Goal: Task Accomplishment & Management: Manage account settings

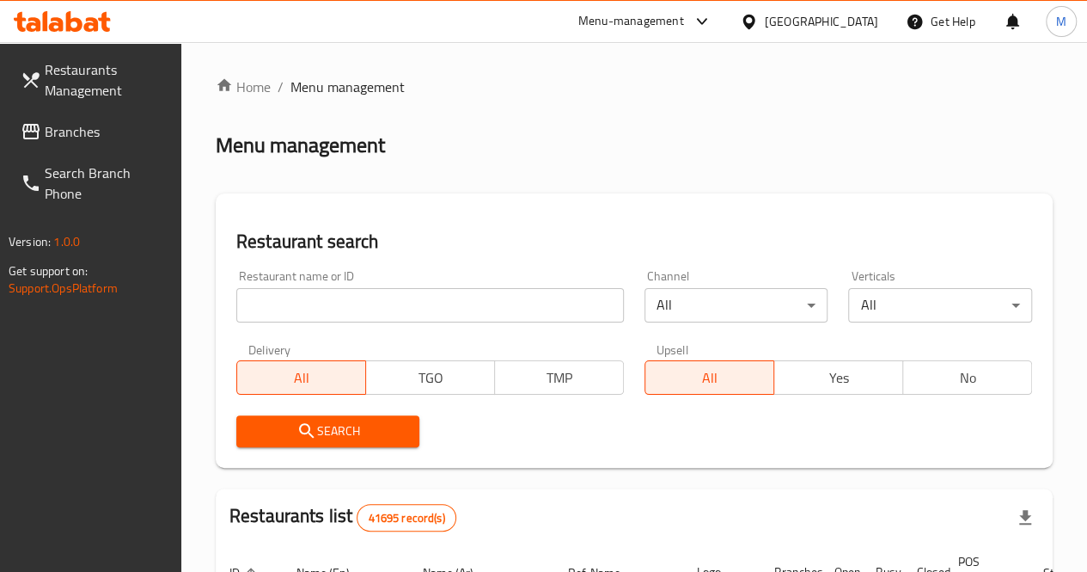
click at [328, 302] on input "search" at bounding box center [430, 305] width 388 height 34
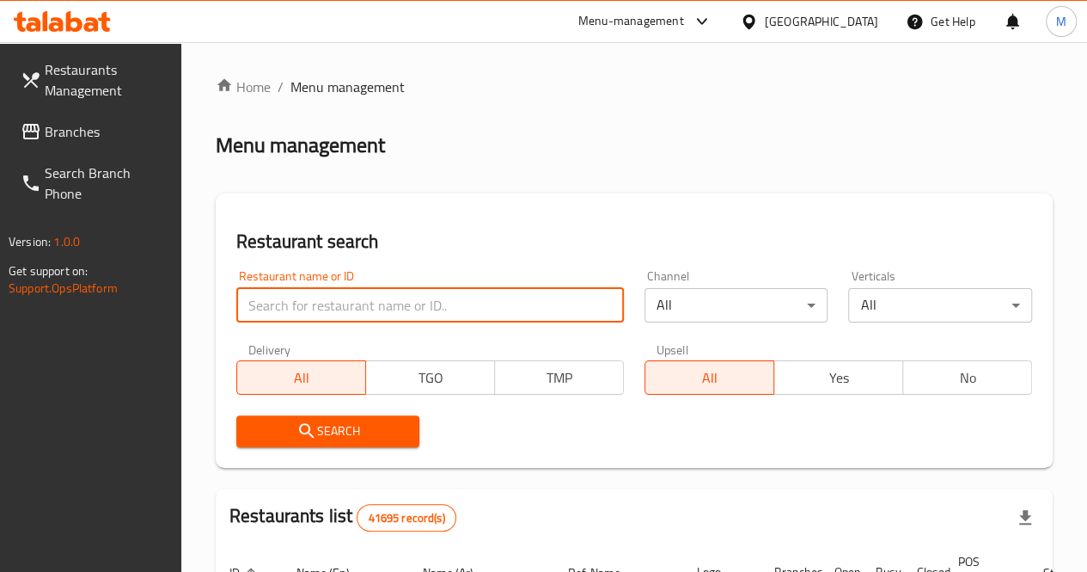
click at [69, 123] on span "Branches" at bounding box center [106, 131] width 123 height 21
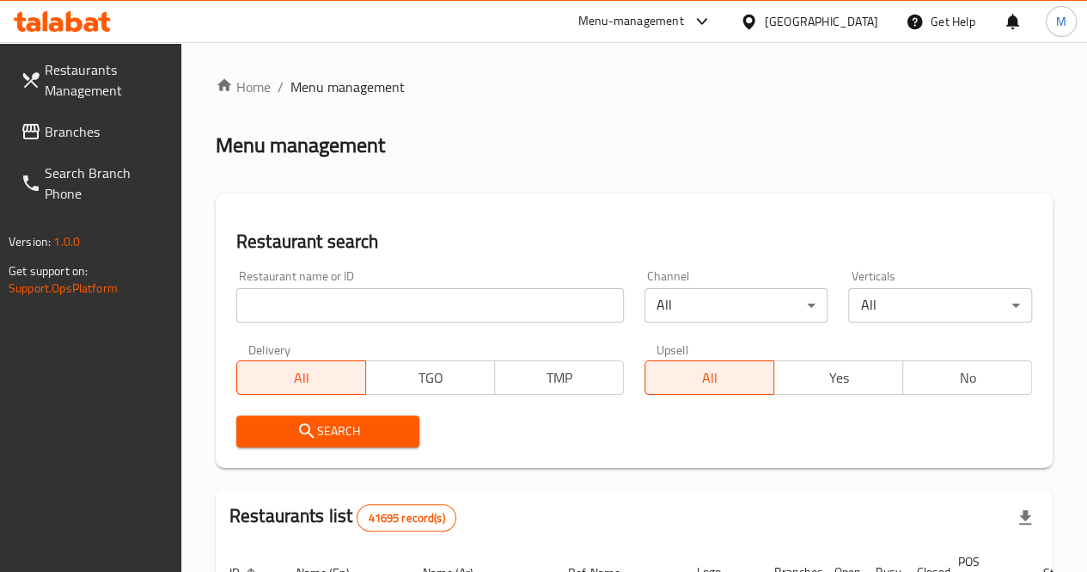
click at [310, 279] on div "Restaurant name or ID Restaurant name or ID" at bounding box center [430, 296] width 388 height 52
click at [317, 295] on input "search" at bounding box center [430, 305] width 388 height 34
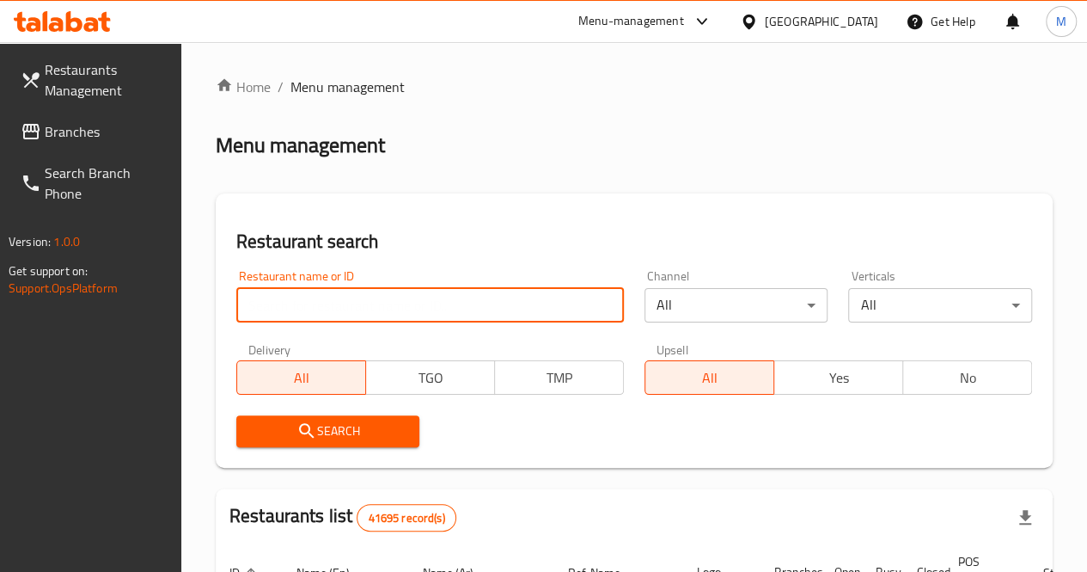
paste input "674382"
click at [317, 295] on input "674382" at bounding box center [430, 305] width 388 height 34
type input "674382"
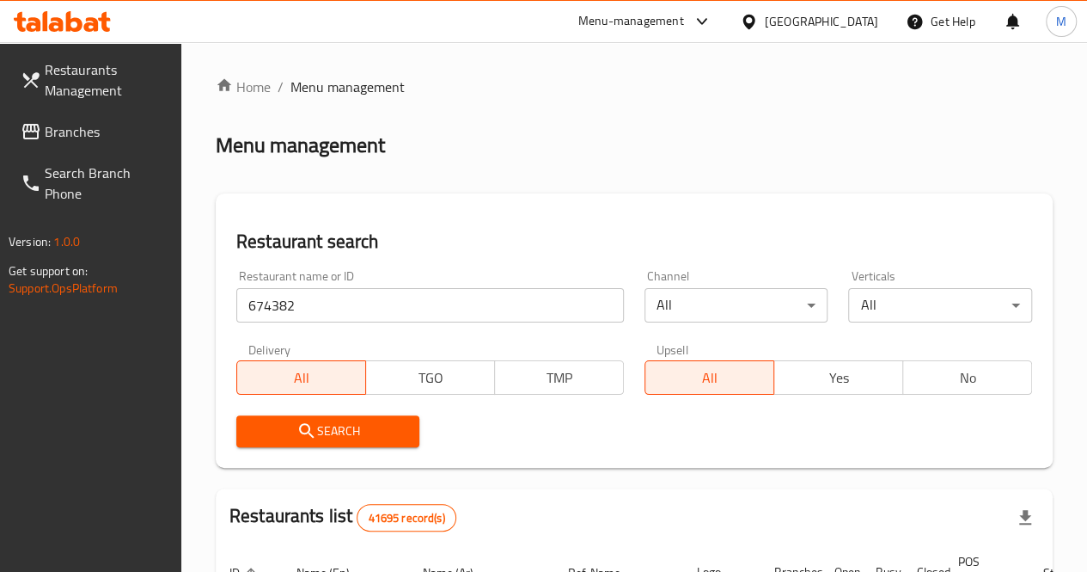
click at [356, 427] on span "Search" at bounding box center [328, 430] width 156 height 21
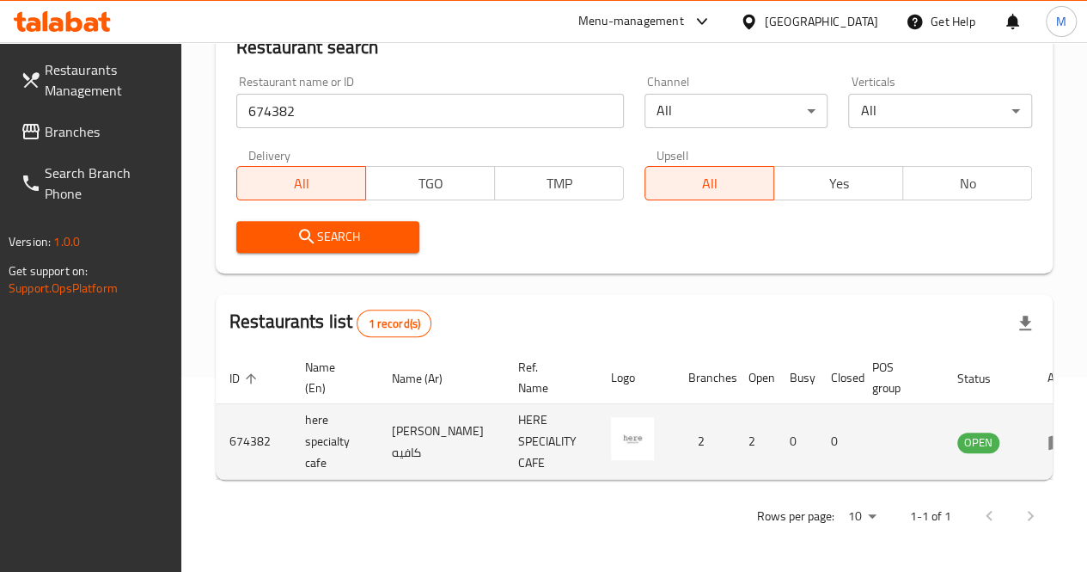
click at [1048, 451] on icon "enhanced table" at bounding box center [1058, 442] width 21 height 21
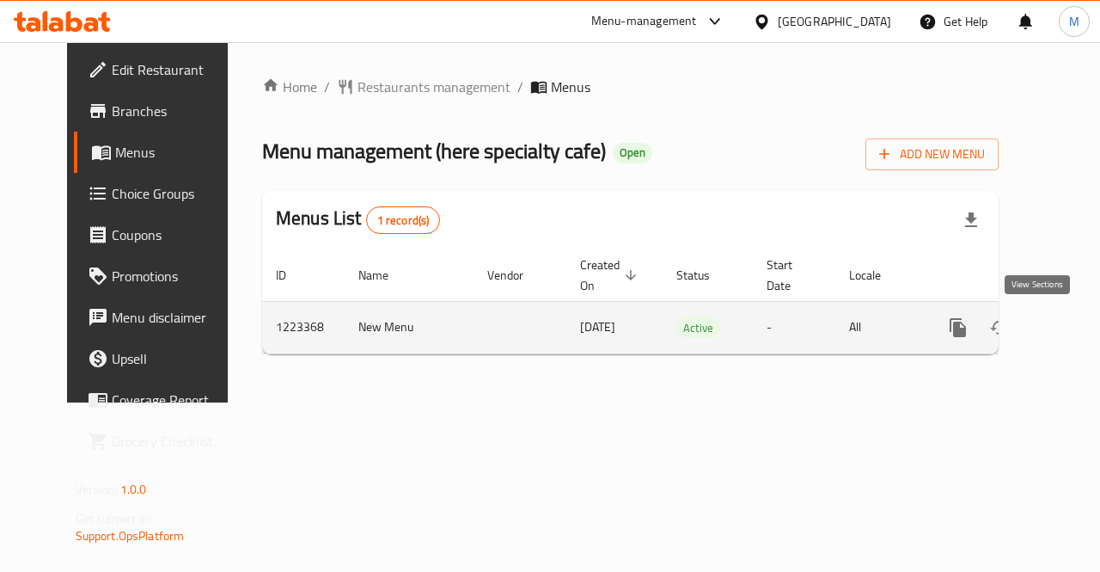
click at [1072, 330] on icon "enhanced table" at bounding box center [1082, 327] width 21 height 21
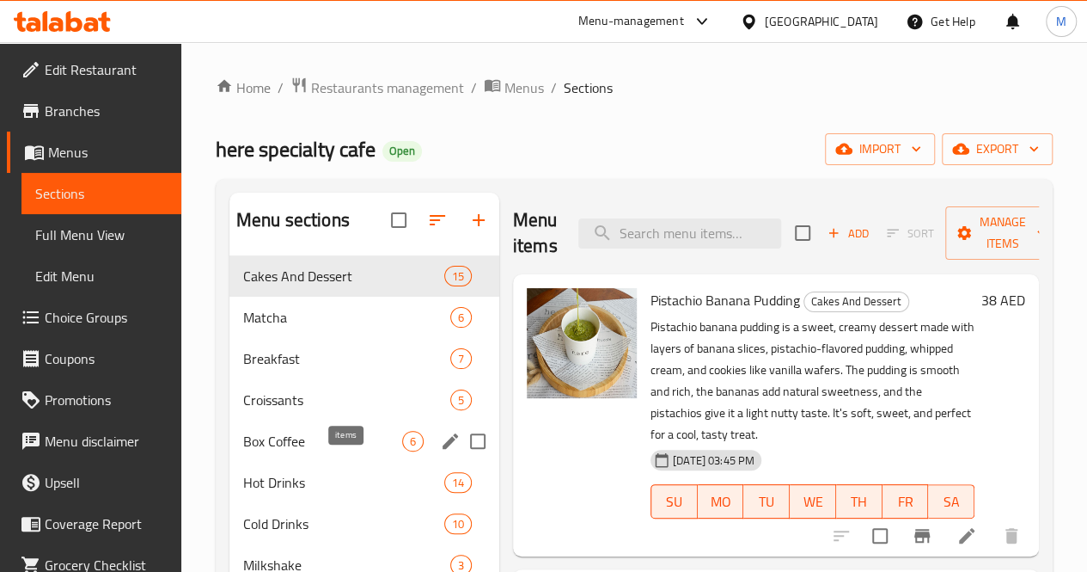
scroll to position [54, 0]
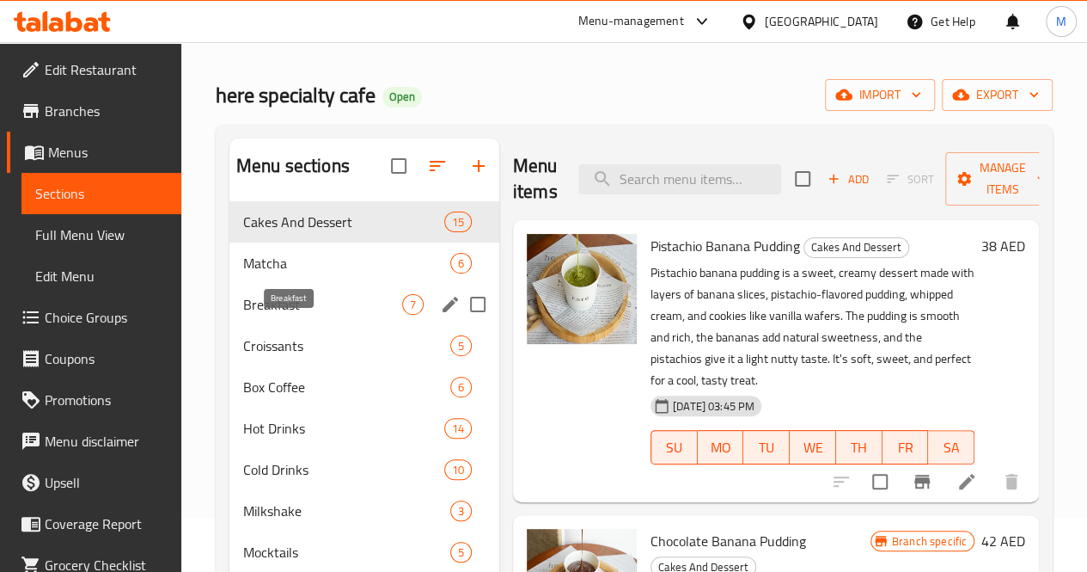
click at [287, 315] on span "Breakfast" at bounding box center [322, 304] width 159 height 21
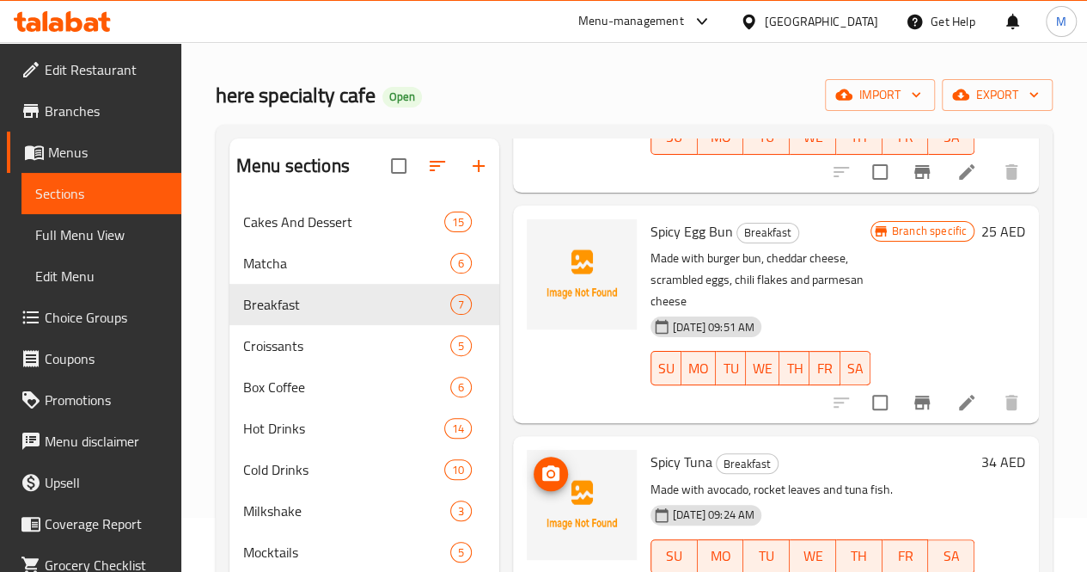
scroll to position [482, 0]
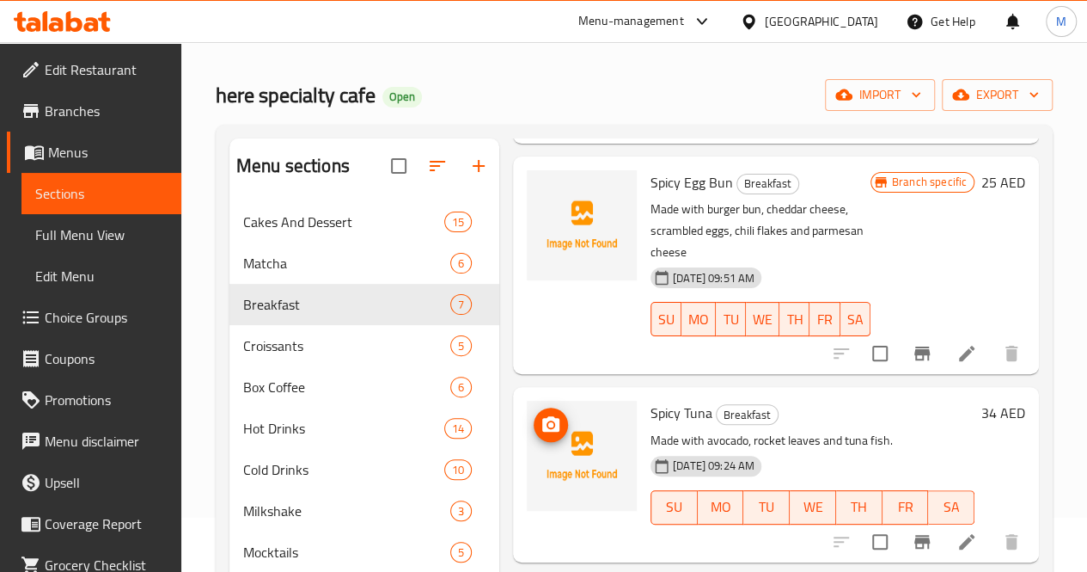
click at [527, 401] on img at bounding box center [582, 456] width 110 height 110
click at [541, 414] on icon "upload picture" at bounding box center [551, 424] width 21 height 21
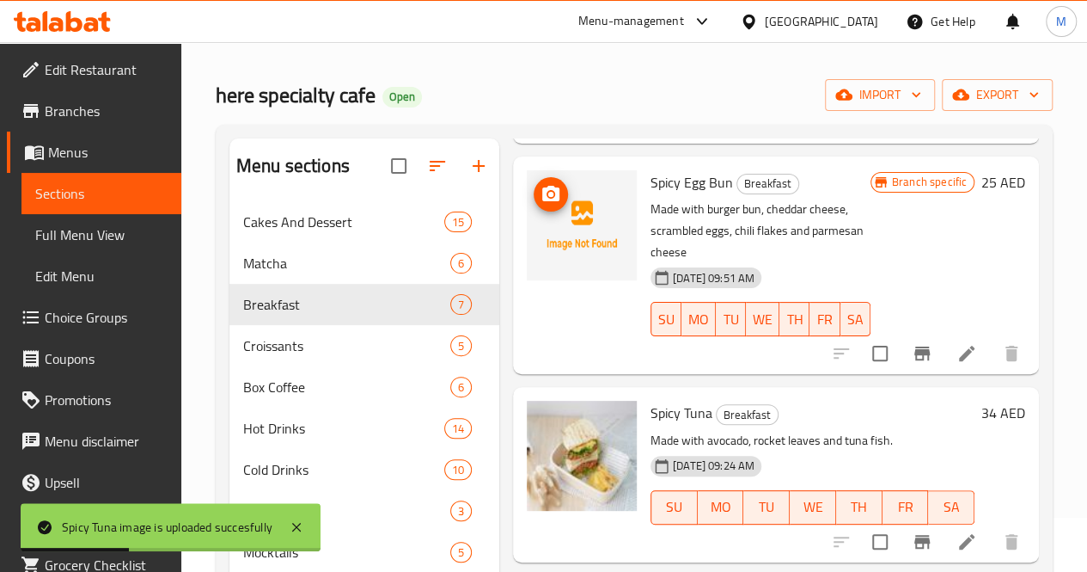
click at [530, 170] on img at bounding box center [582, 225] width 110 height 110
click at [541, 184] on icon "upload picture" at bounding box center [551, 194] width 21 height 21
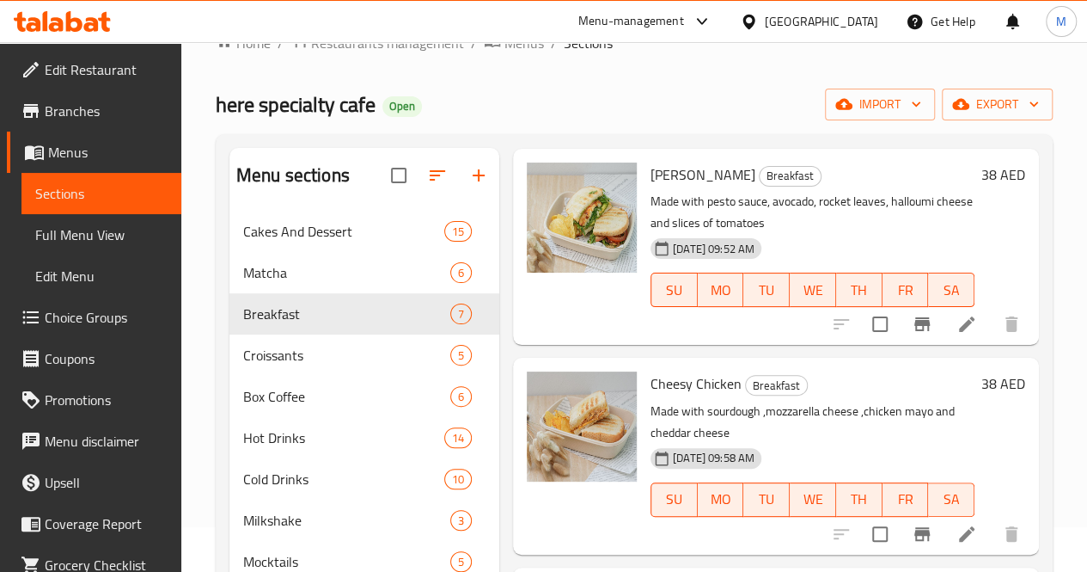
scroll to position [241, 0]
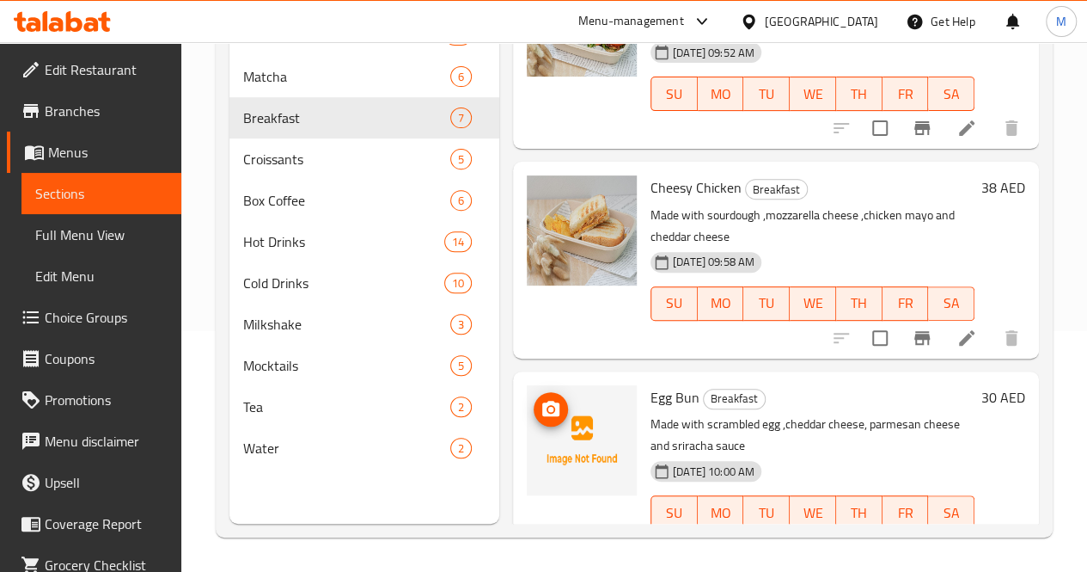
click at [527, 385] on img at bounding box center [582, 440] width 110 height 110
click at [541, 399] on icon "upload picture" at bounding box center [551, 409] width 21 height 21
